Goal: Check status: Check status

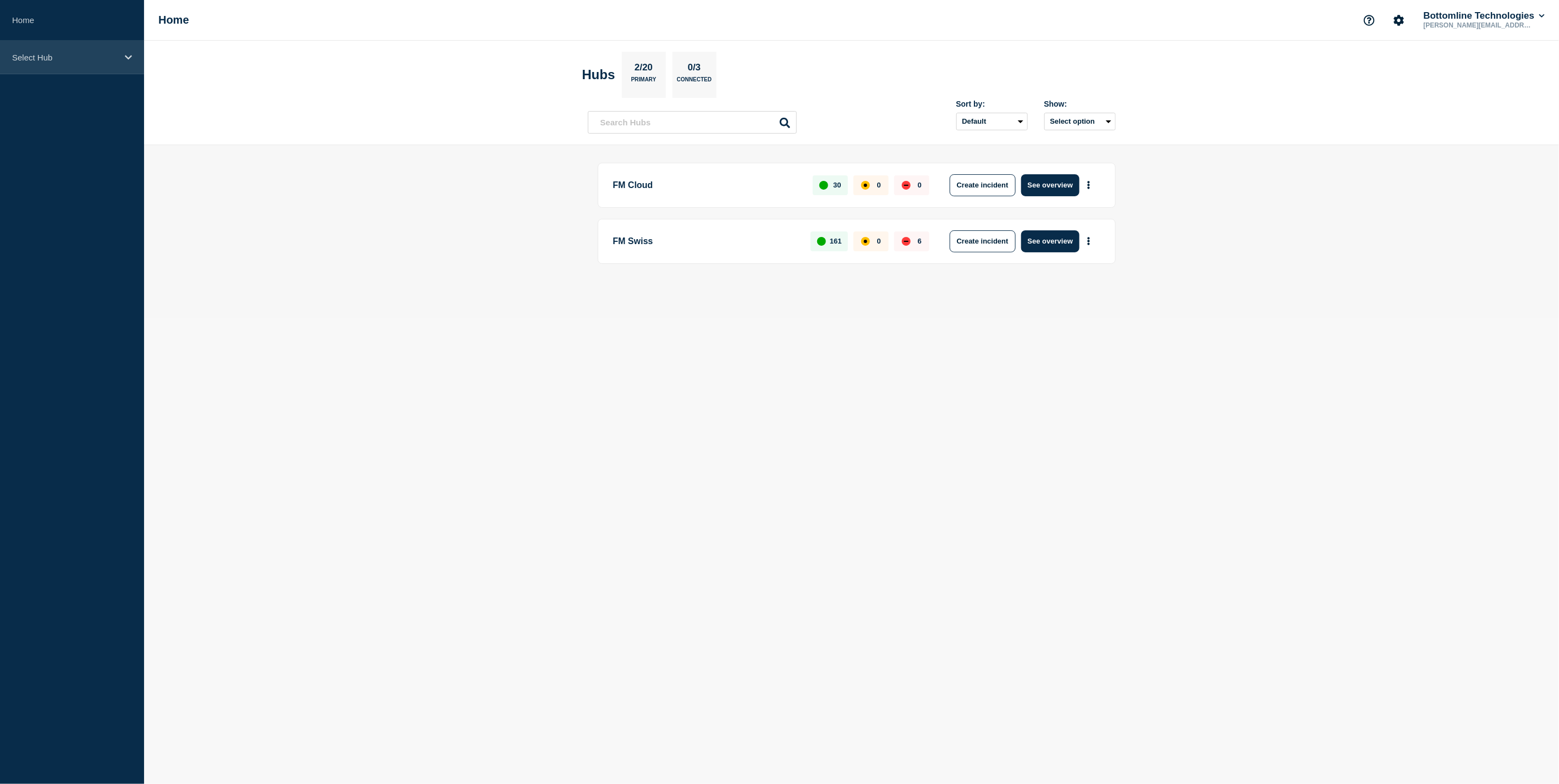
click at [51, 61] on p "Select Hub" at bounding box center [65, 57] width 106 height 10
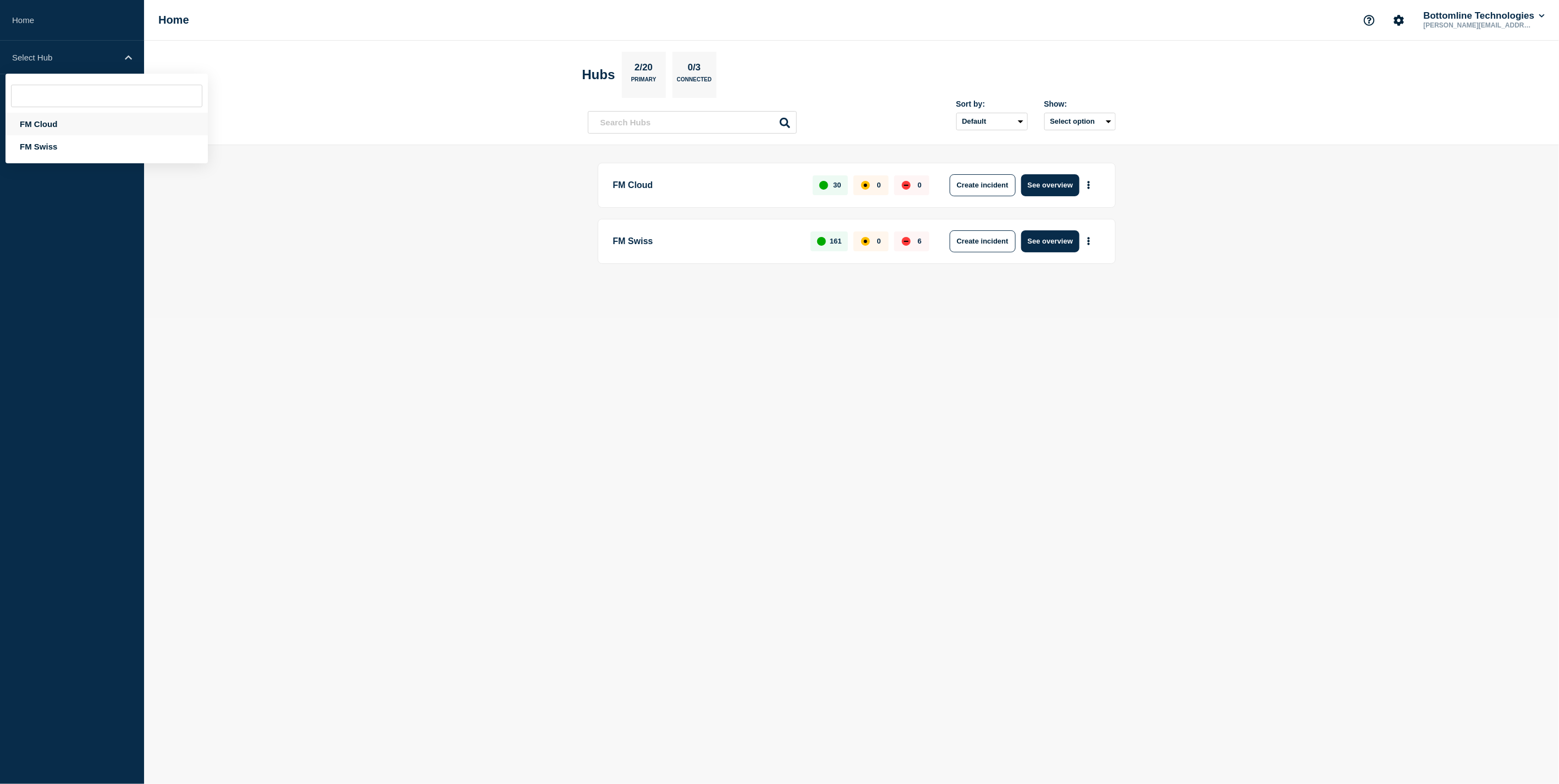
click at [48, 124] on div "FM Cloud" at bounding box center [106, 123] width 202 height 22
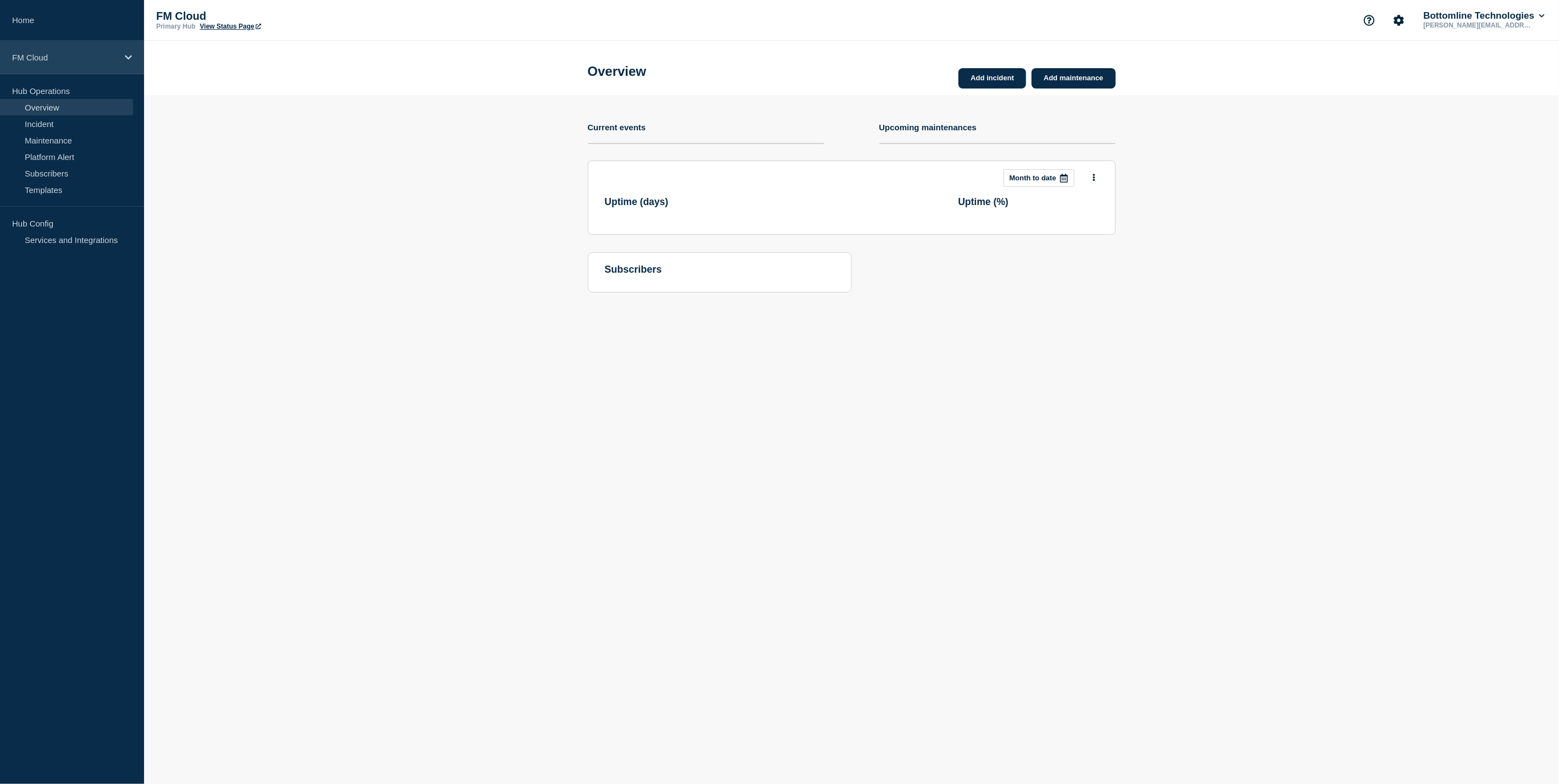
click at [38, 50] on div "FM Cloud" at bounding box center [72, 57] width 144 height 33
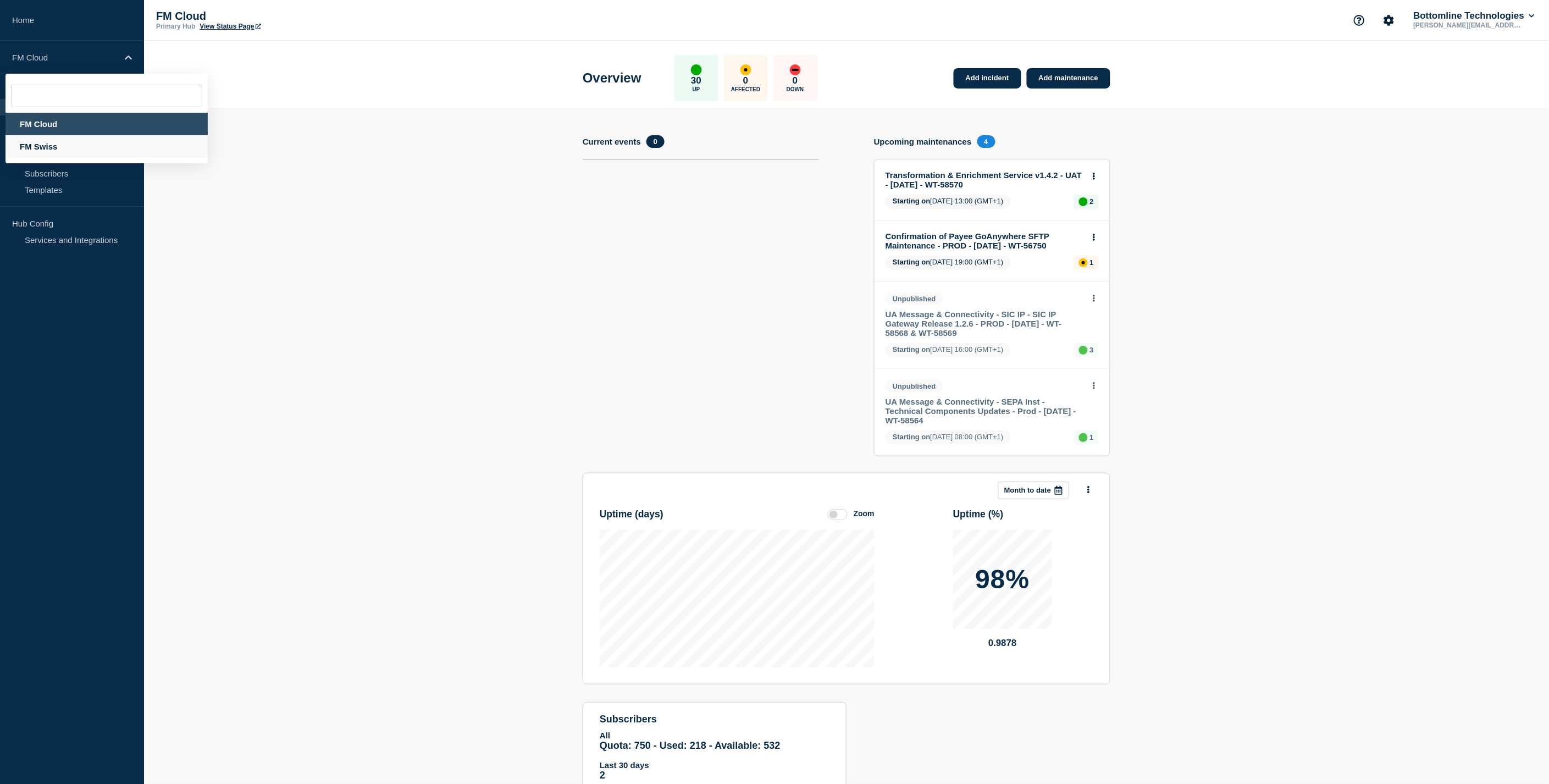
click at [34, 144] on div "FM Swiss" at bounding box center [106, 146] width 202 height 22
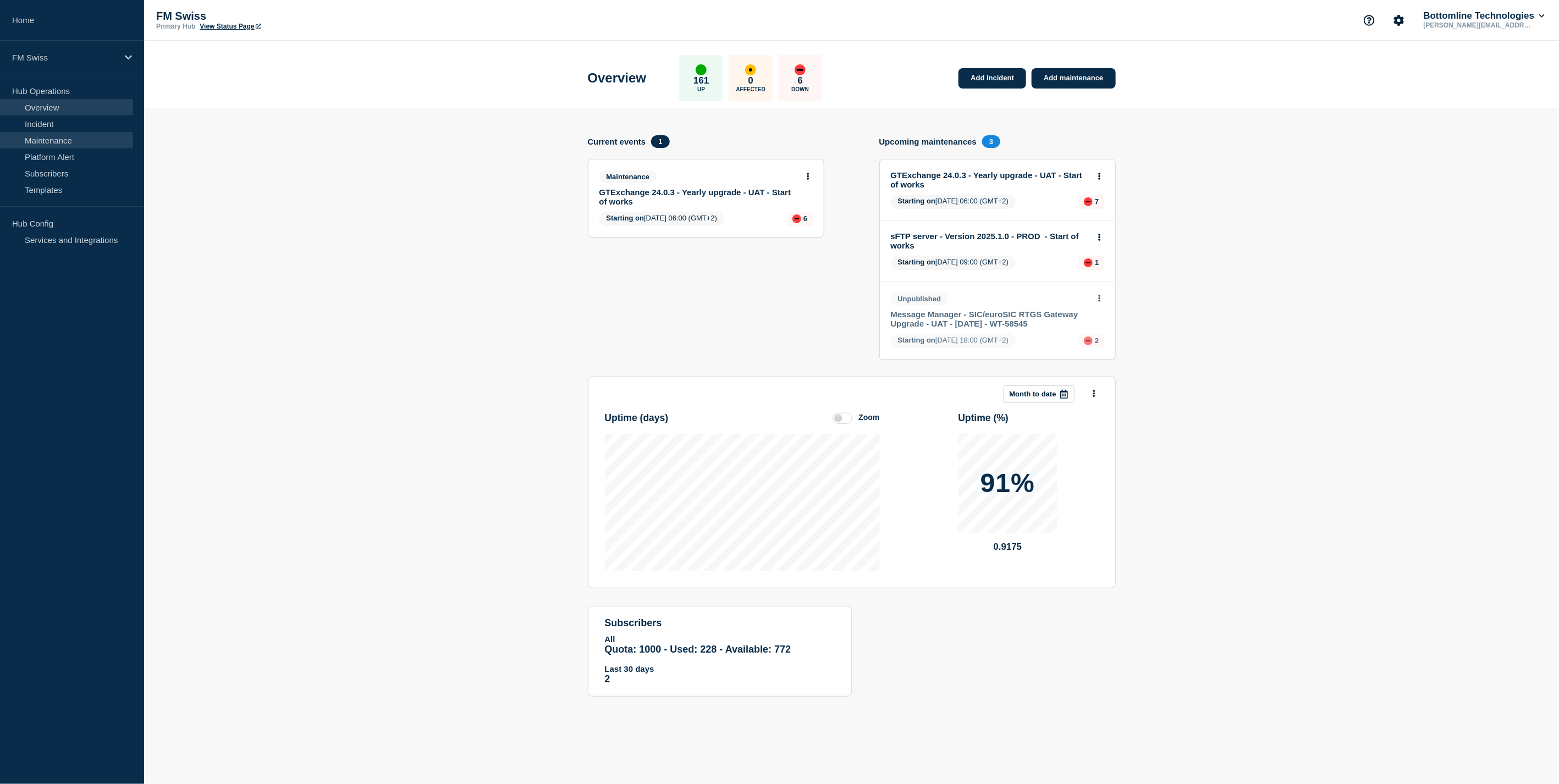
click at [59, 138] on link "Maintenance" at bounding box center [66, 140] width 133 height 16
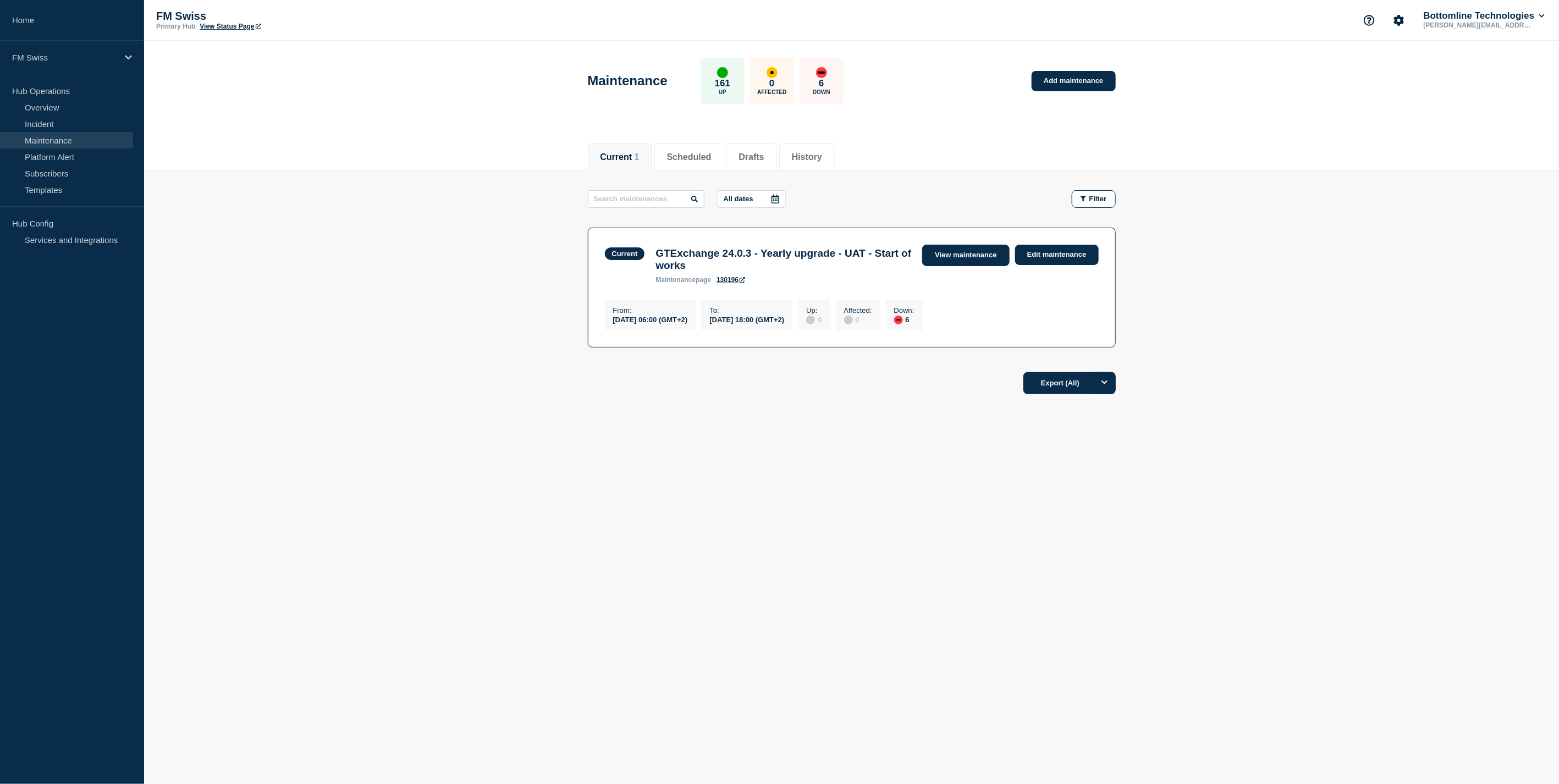
click at [970, 258] on link "View maintenance" at bounding box center [966, 255] width 87 height 21
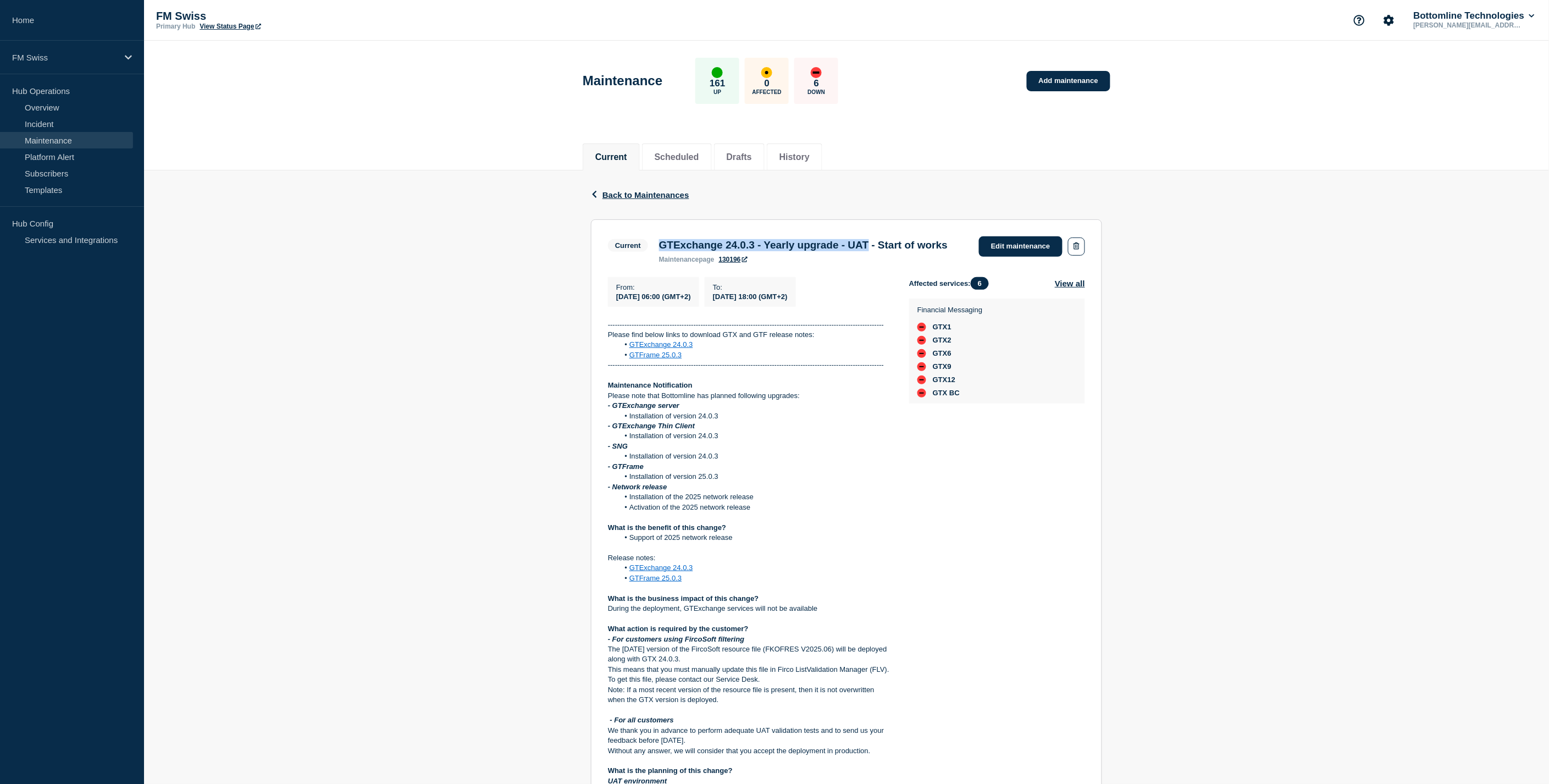
drag, startPoint x: 661, startPoint y: 247, endPoint x: 901, endPoint y: 240, distance: 240.1
click at [901, 240] on h3 "GTExchange 24.0.3 - Yearly upgrade - UAT - Start of works" at bounding box center [804, 245] width 289 height 12
copy h3 "GTExchange 24.0.3 - Yearly upgrade - UAT"
